Goal: Obtain resource: Download file/media

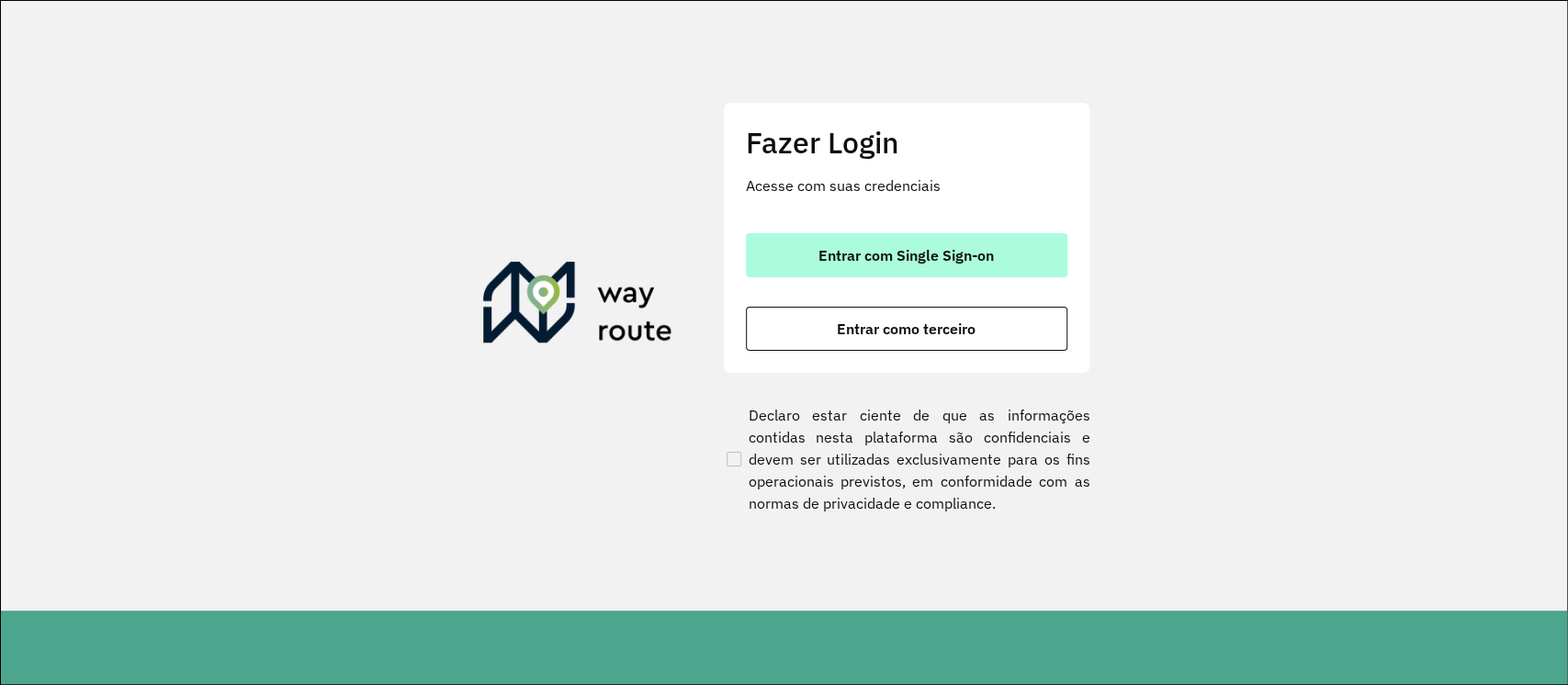
click at [942, 276] on button "Entrar com Single Sign-on" at bounding box center [906, 256] width 321 height 44
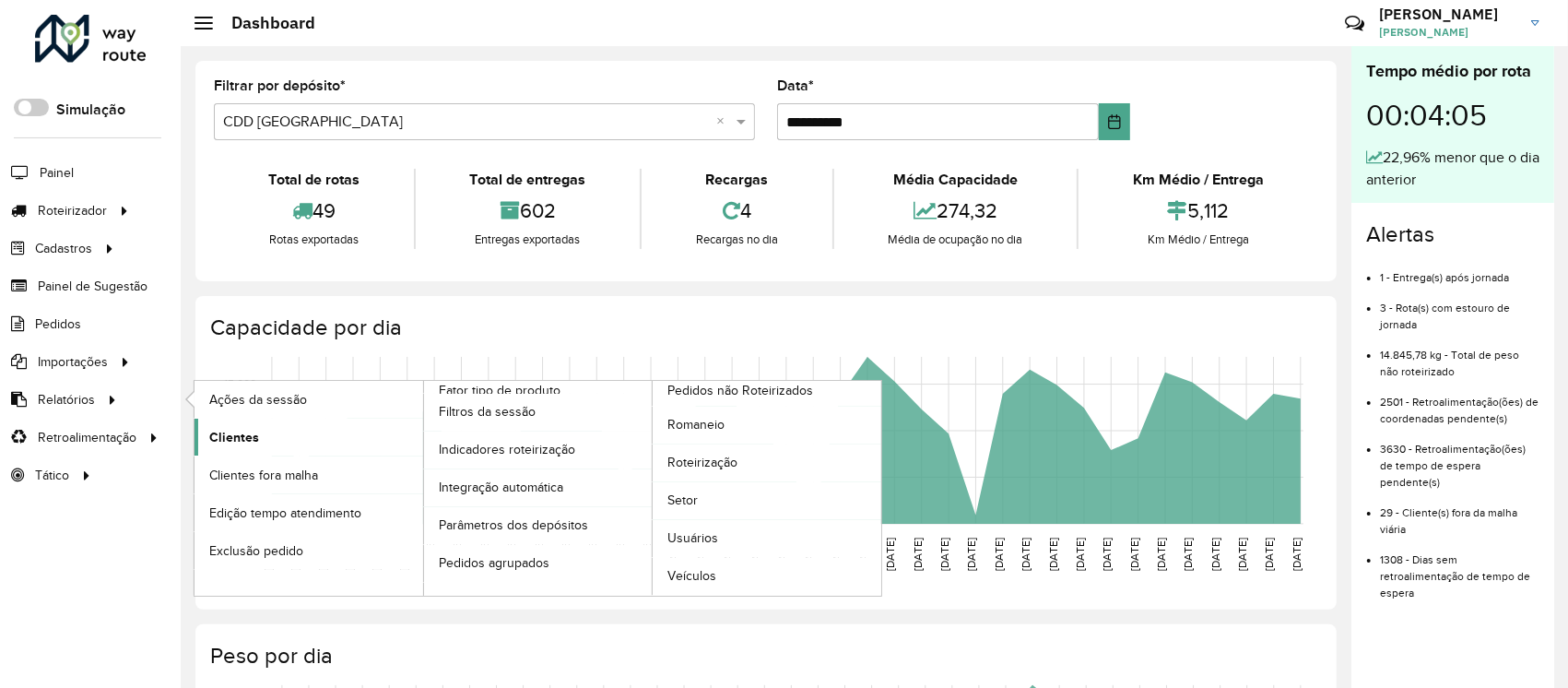
click at [260, 428] on link "Clientes" at bounding box center [309, 437] width 229 height 37
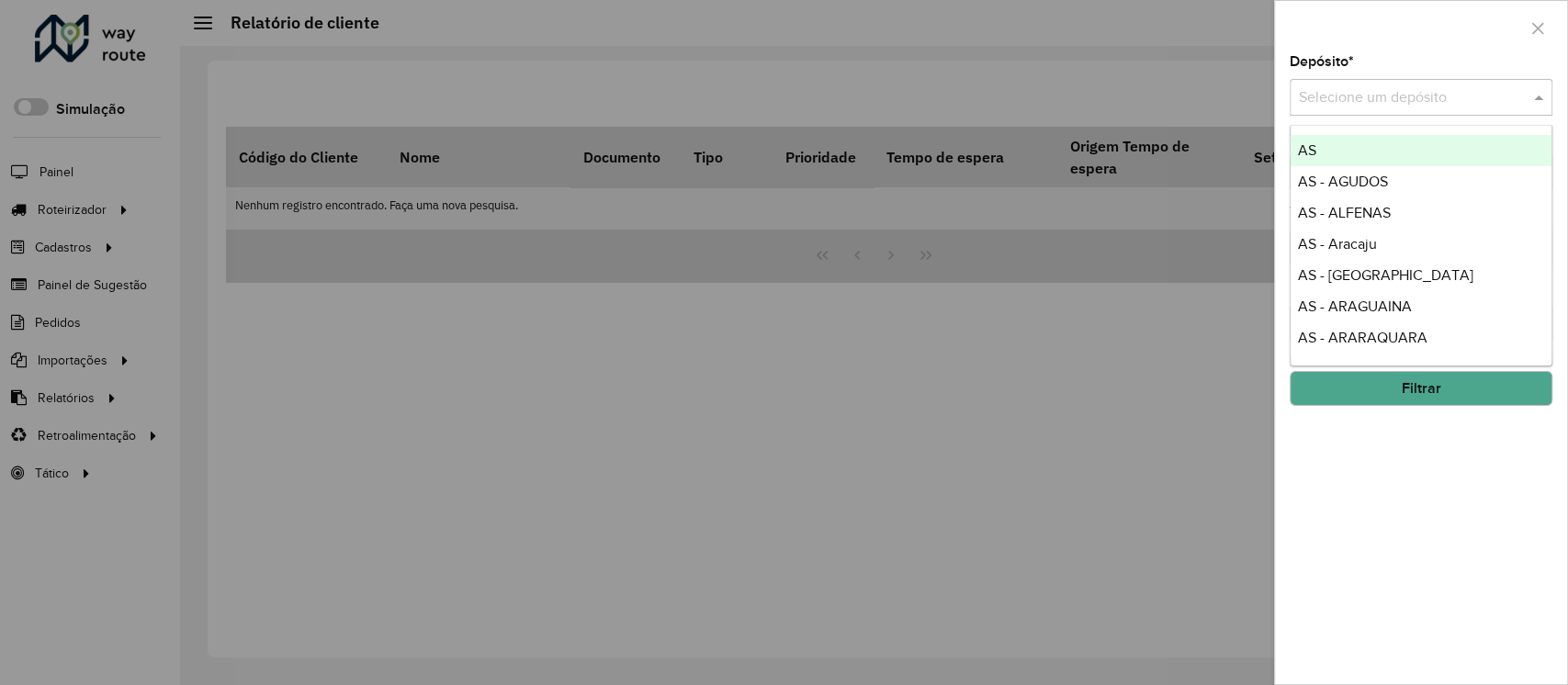
click at [1169, 104] on input "text" at bounding box center [1402, 98] width 208 height 22
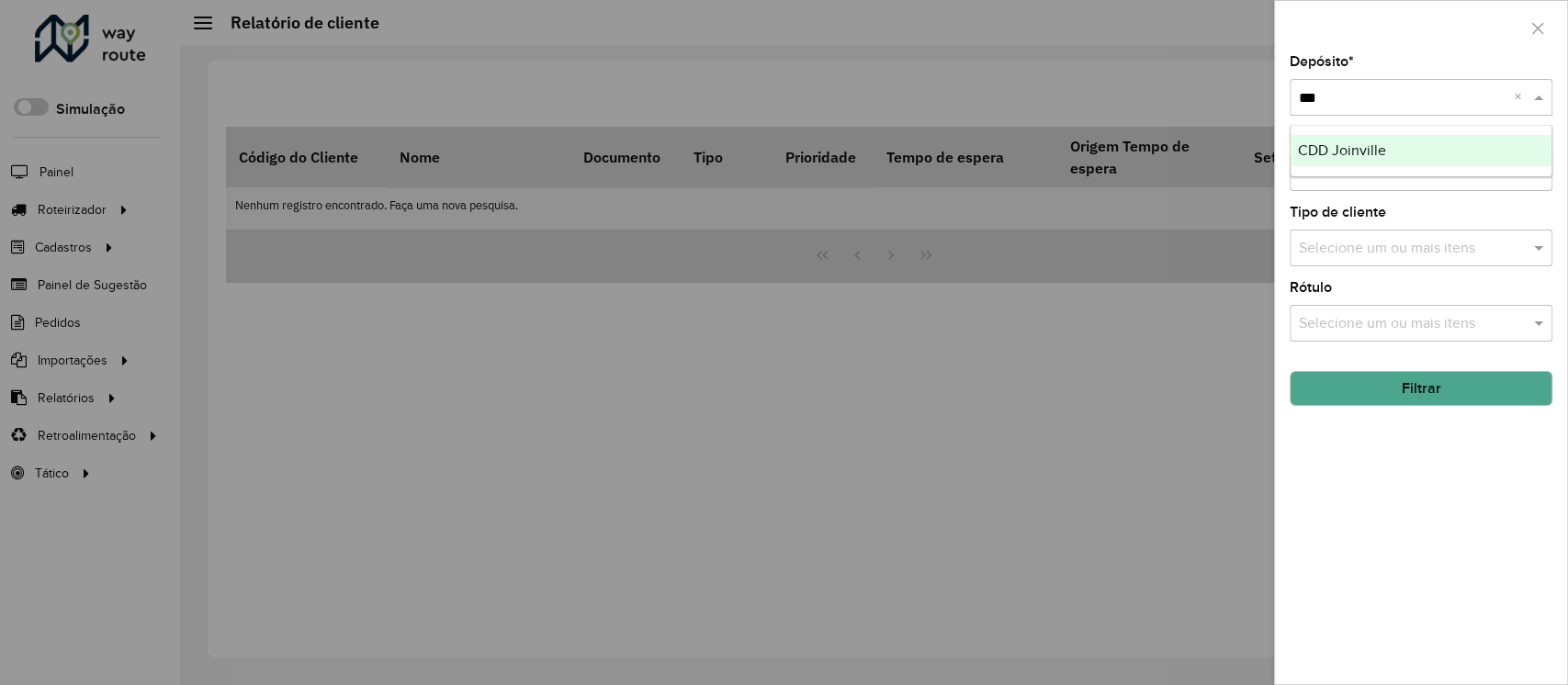
type input "****"
click at [1169, 143] on div "CDD Joinville" at bounding box center [1421, 151] width 261 height 31
click at [1169, 401] on button "Filtrar" at bounding box center [1421, 388] width 263 height 35
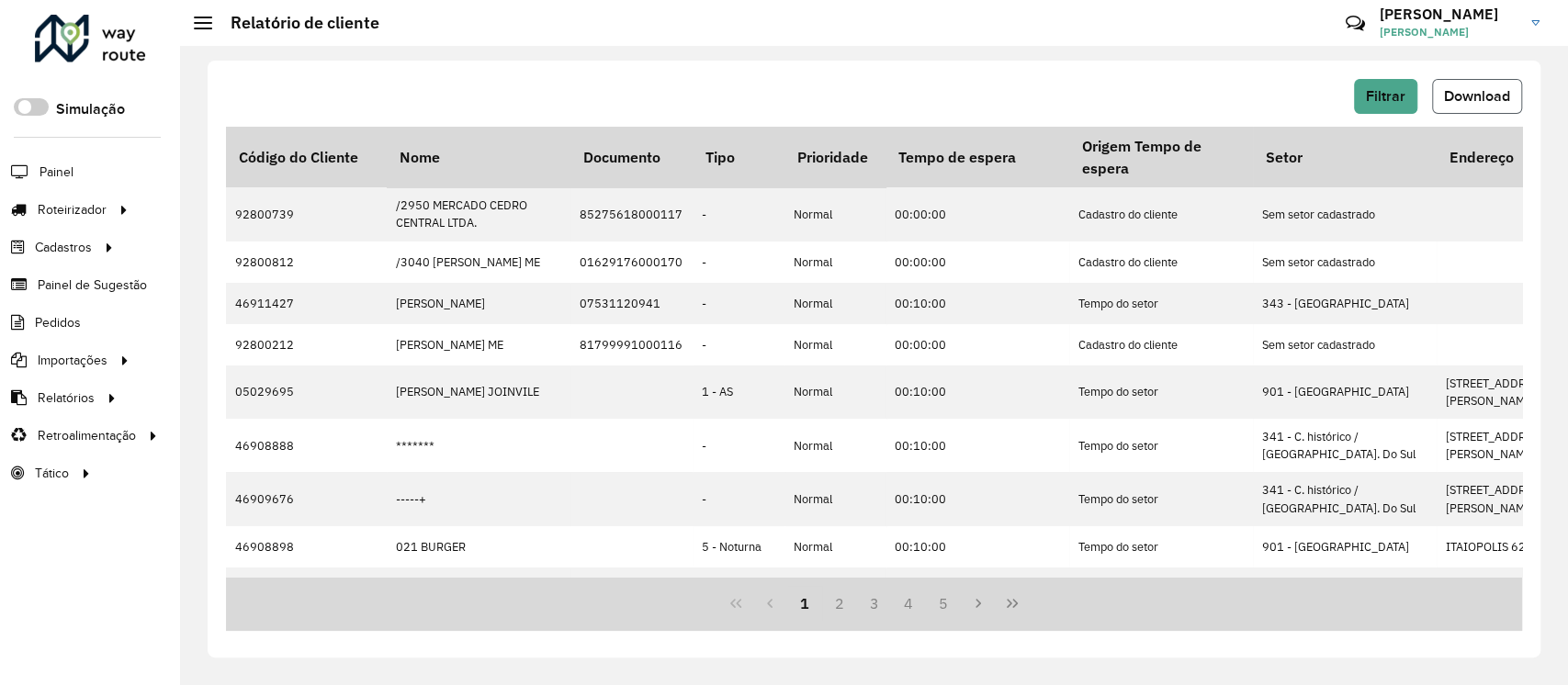
click at [1169, 85] on button "Download" at bounding box center [1477, 97] width 90 height 35
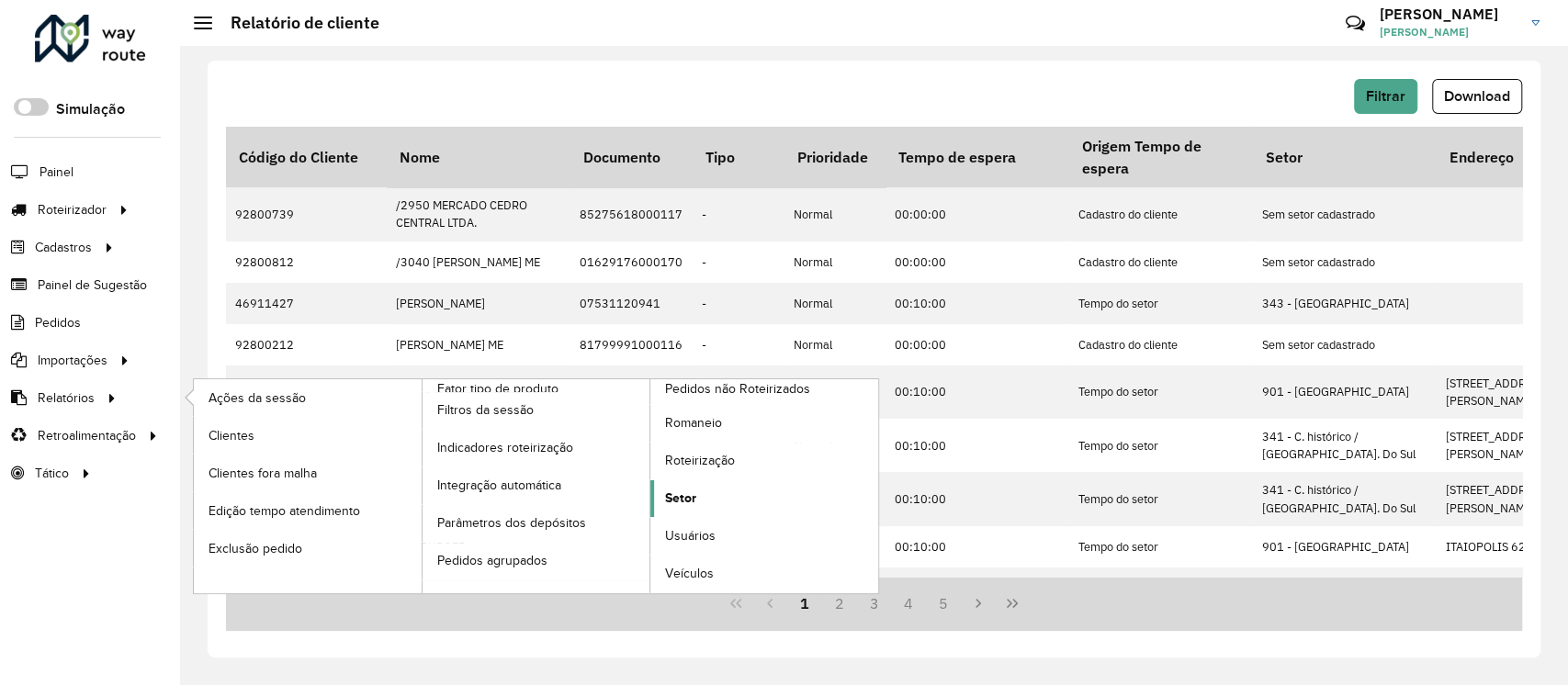
click at [705, 486] on link "Setor" at bounding box center [764, 498] width 228 height 37
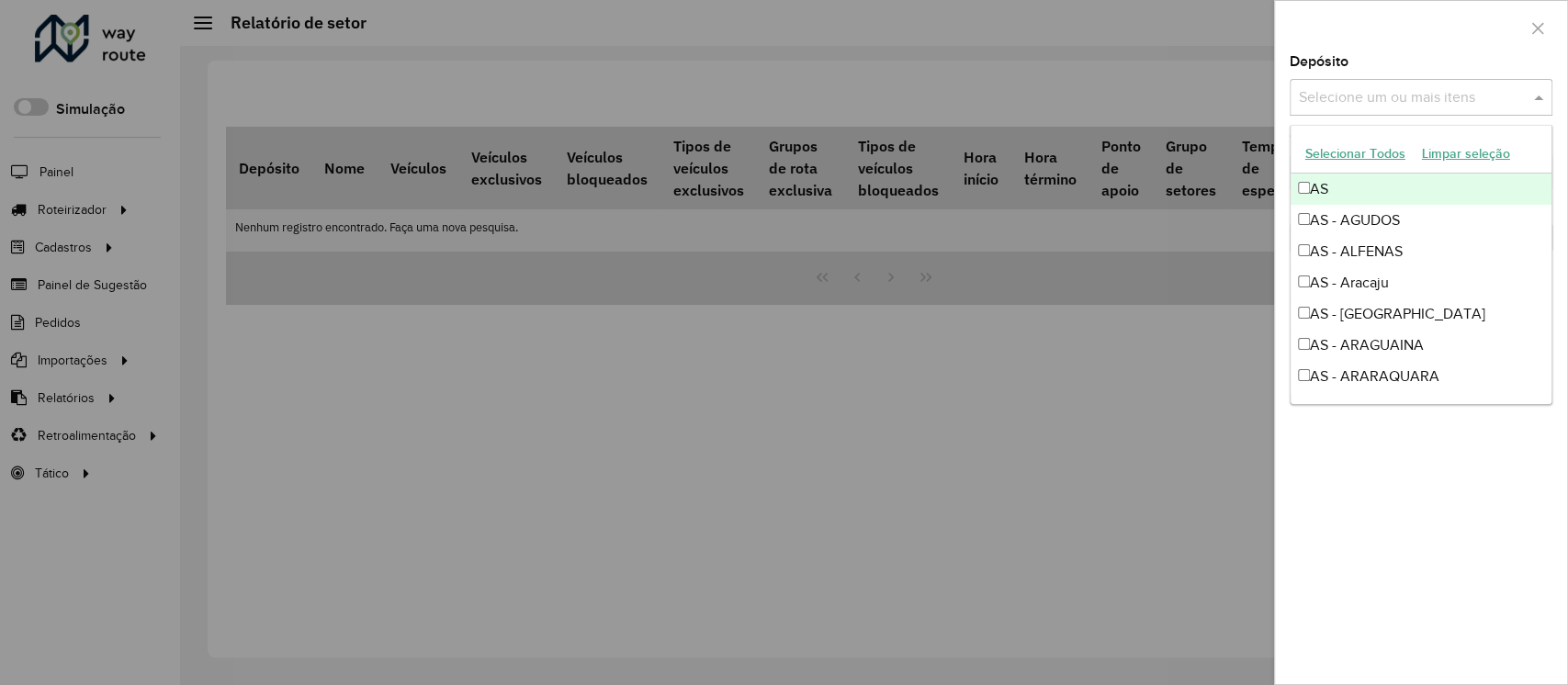
click at [1169, 101] on input "text" at bounding box center [1412, 98] width 235 height 22
type input "****"
click at [1169, 35] on div at bounding box center [1421, 28] width 292 height 54
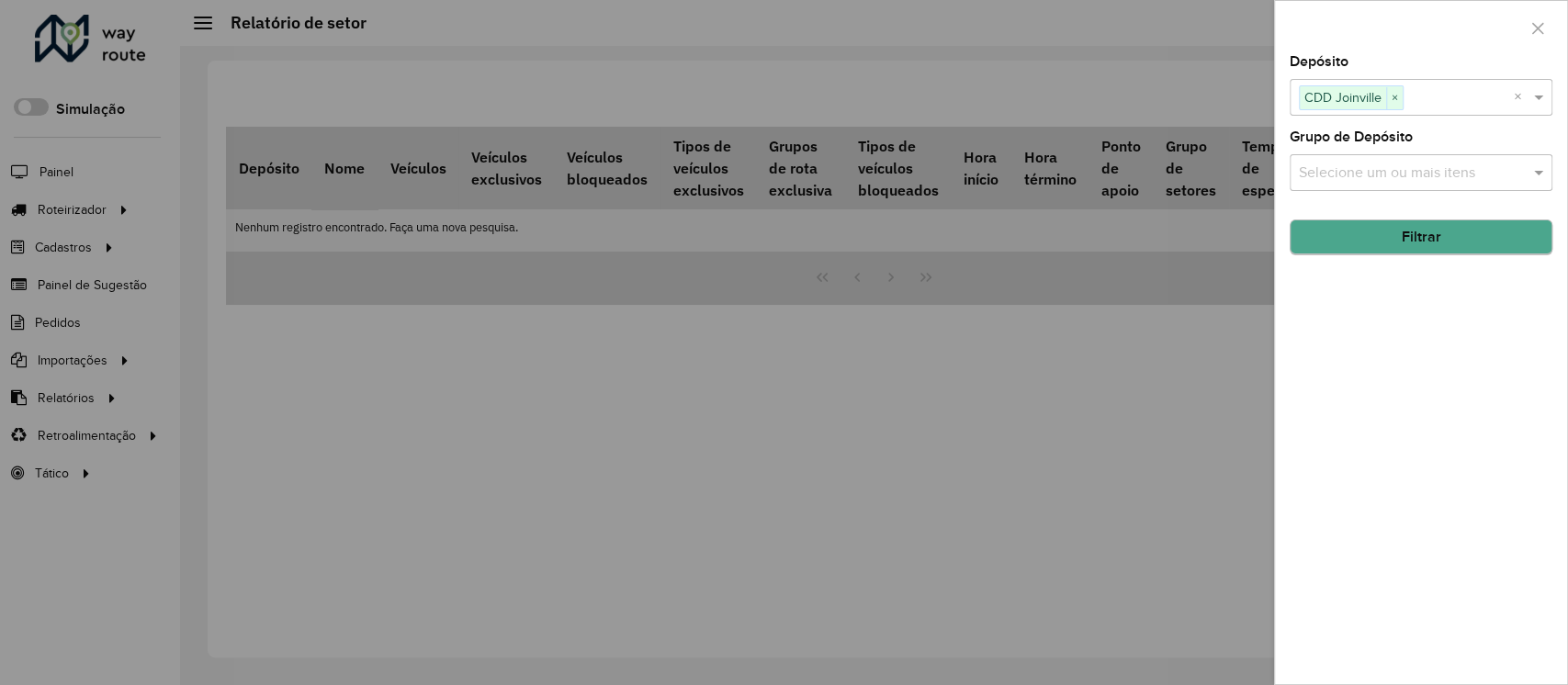
click at [1169, 252] on div "Depósito Selecione um ou mais itens CDD Joinville × × Grupo de Depósito Selecio…" at bounding box center [1421, 370] width 292 height 629
click at [1169, 252] on button "Filtrar" at bounding box center [1421, 238] width 263 height 35
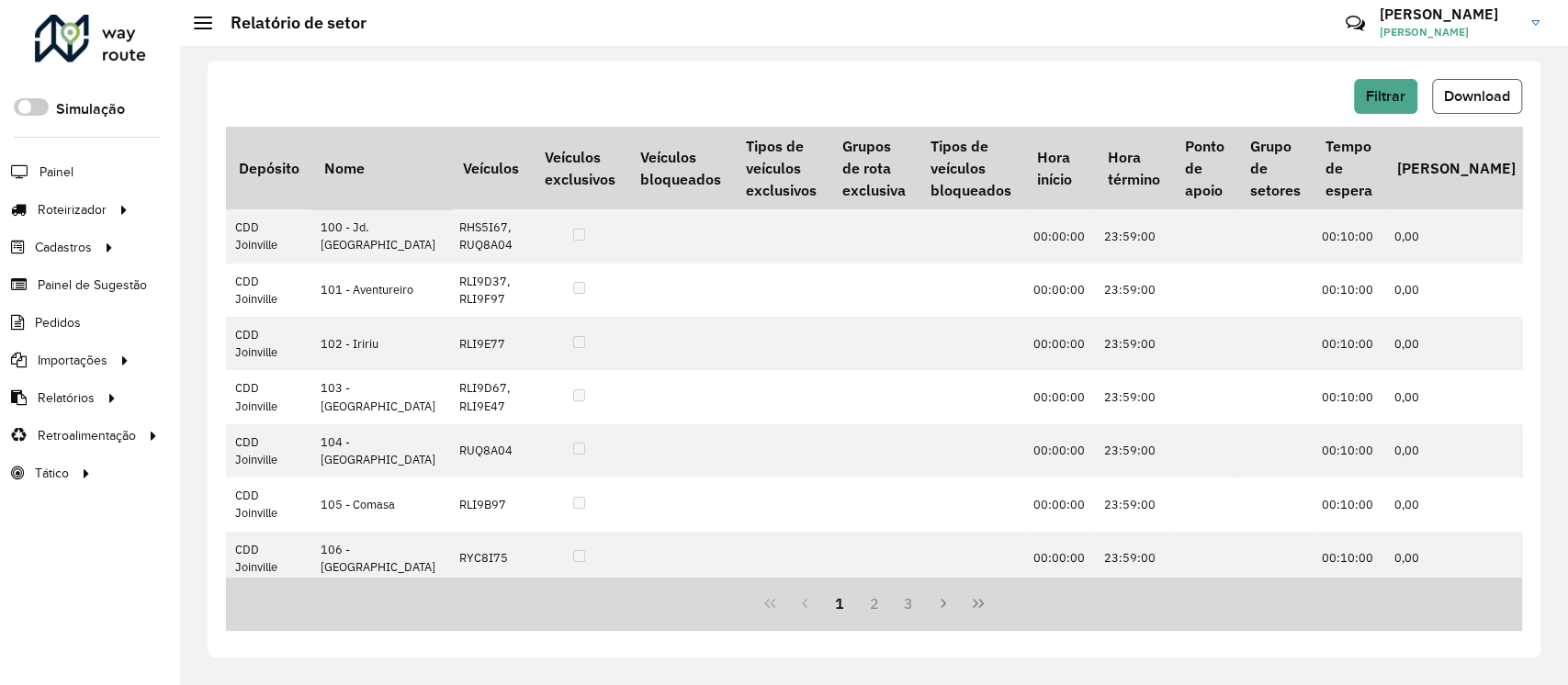
click at [1169, 107] on button "Download" at bounding box center [1477, 97] width 90 height 35
